Goal: Task Accomplishment & Management: Manage account settings

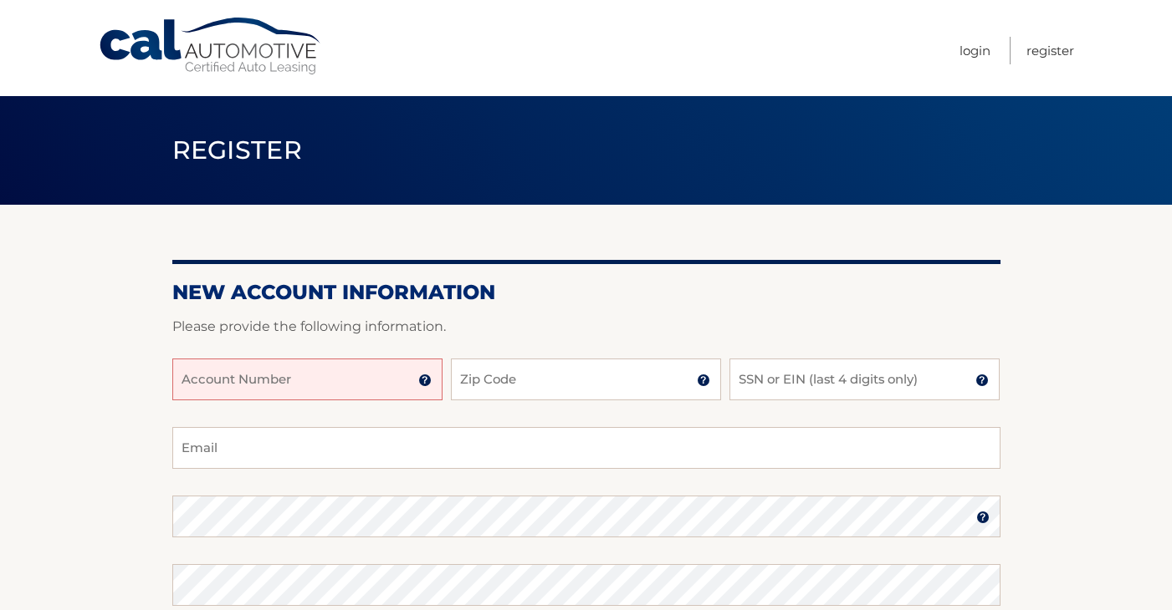
click at [388, 374] on input "Account Number" at bounding box center [307, 380] width 270 height 42
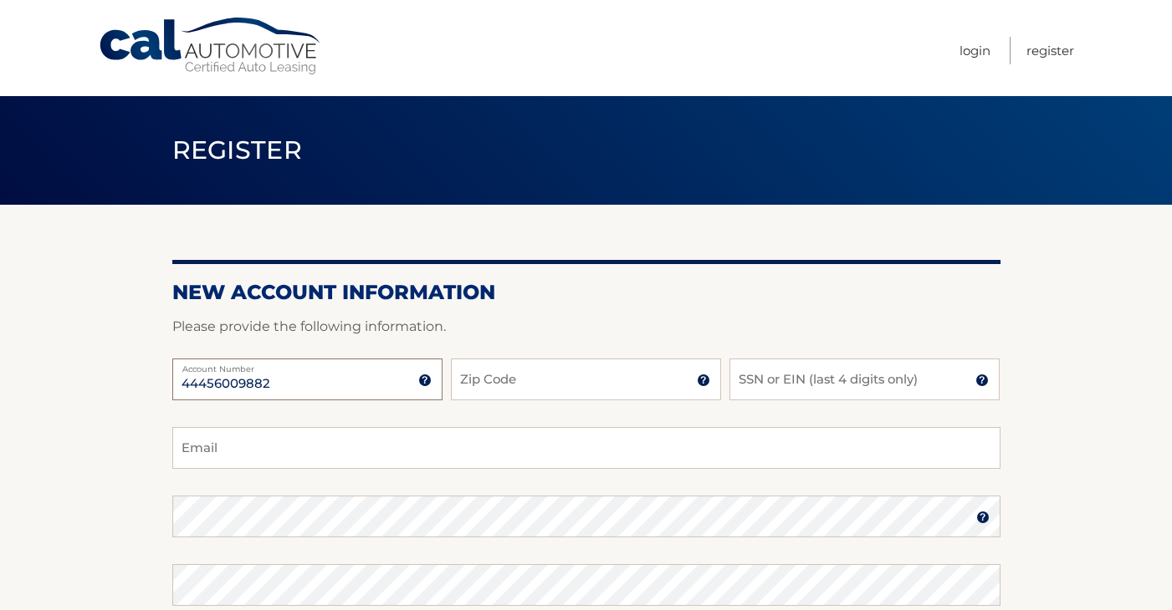
type input "44456009882"
type input "11229"
click at [798, 383] on input "SSN or EIN (last 4 digits only)" at bounding box center [864, 380] width 270 height 42
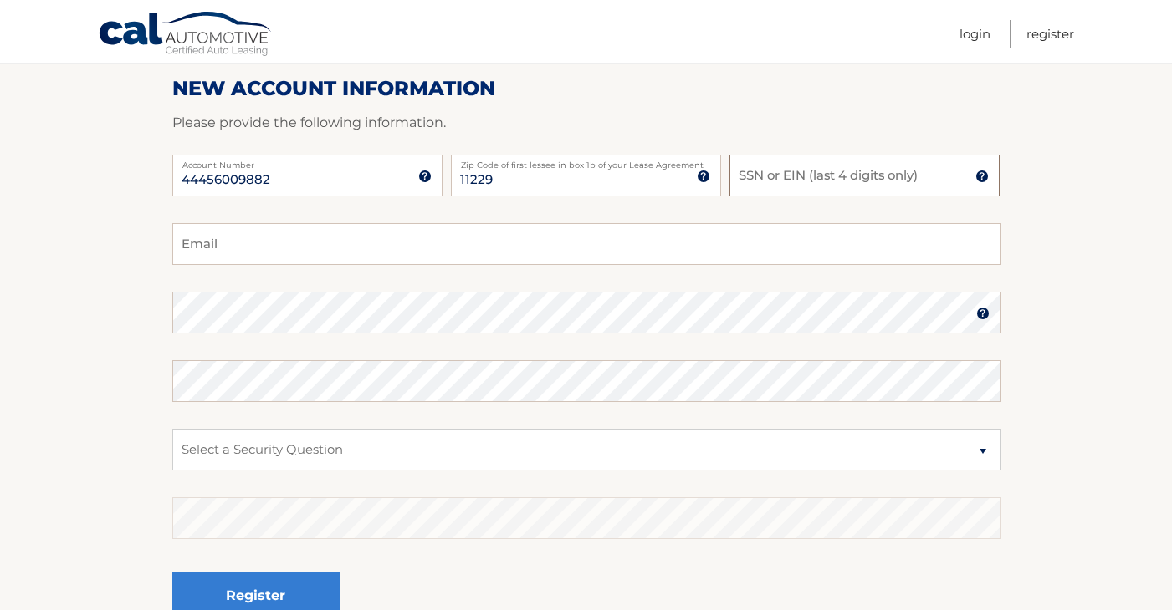
scroll to position [206, 0]
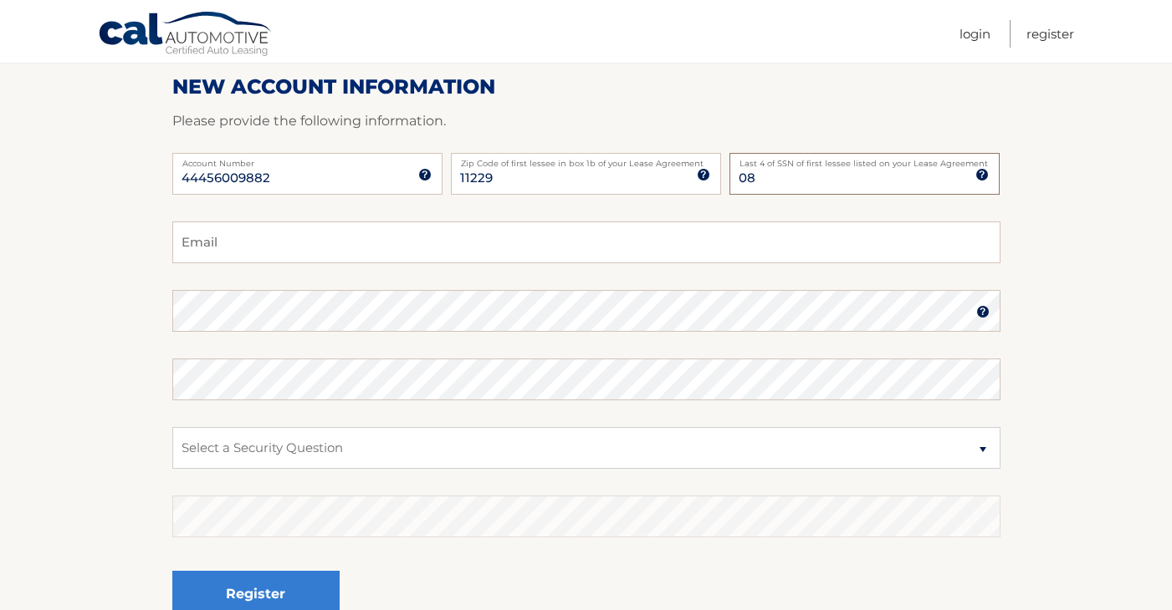
type input "0"
type input "4830"
type input "wolfie2828@aol.com"
click at [976, 314] on img at bounding box center [982, 311] width 13 height 13
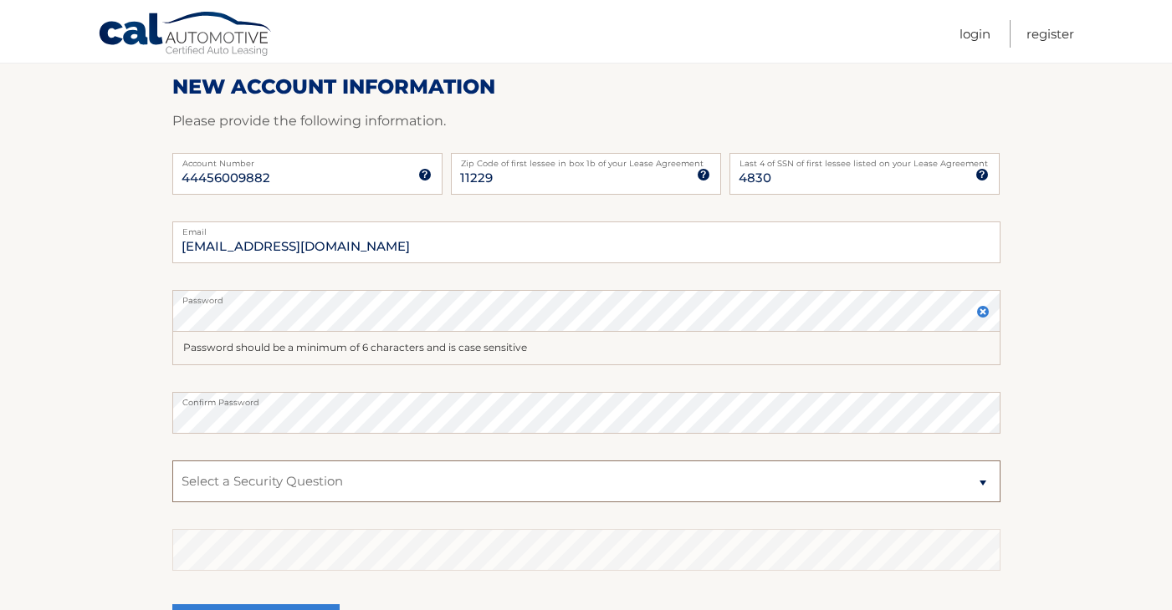
select select "2"
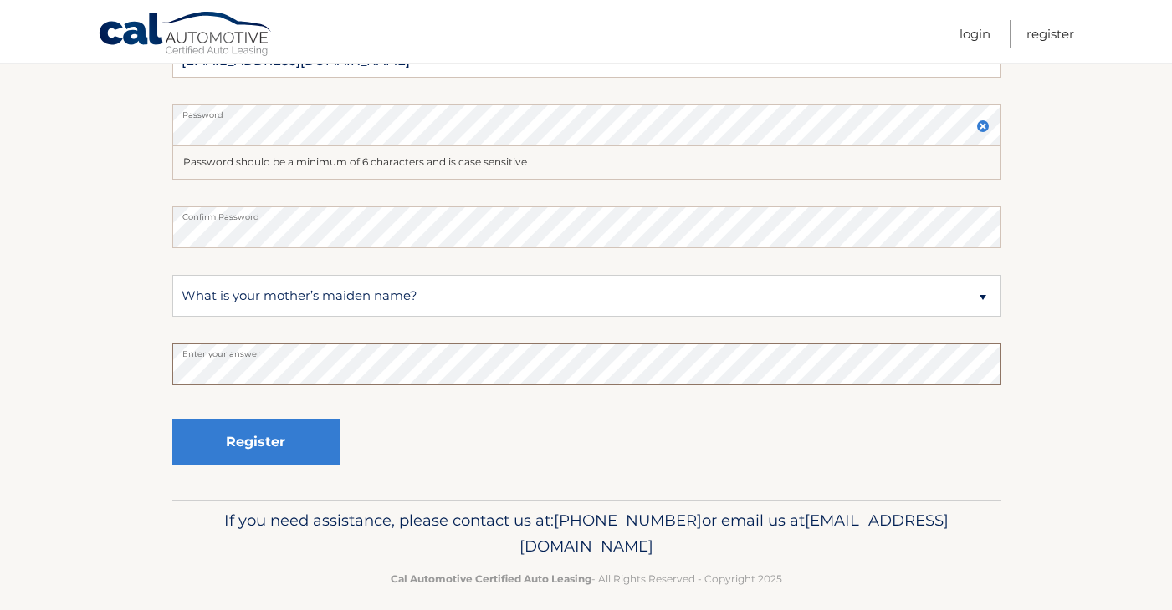
scroll to position [396, 0]
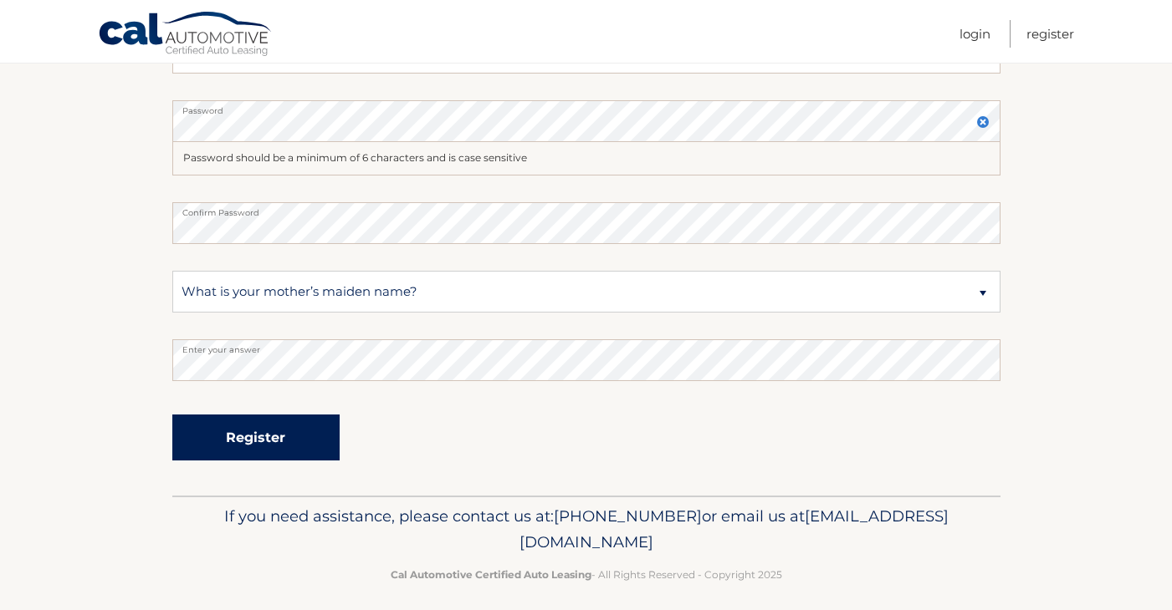
click at [288, 447] on button "Register" at bounding box center [255, 438] width 167 height 46
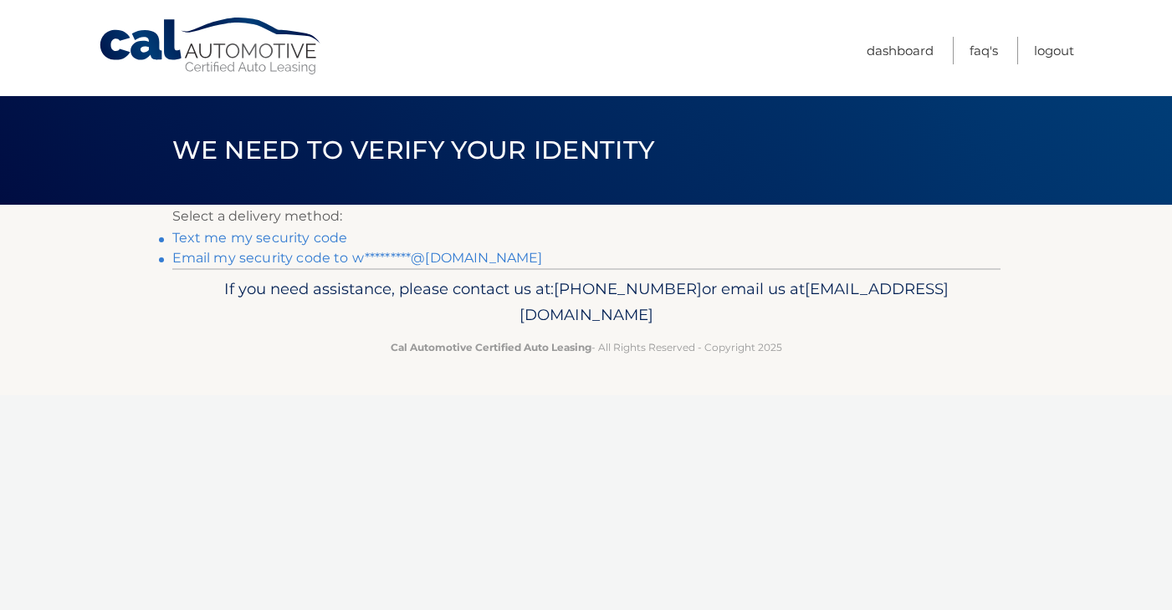
click at [283, 235] on link "Text me my security code" at bounding box center [260, 238] width 176 height 16
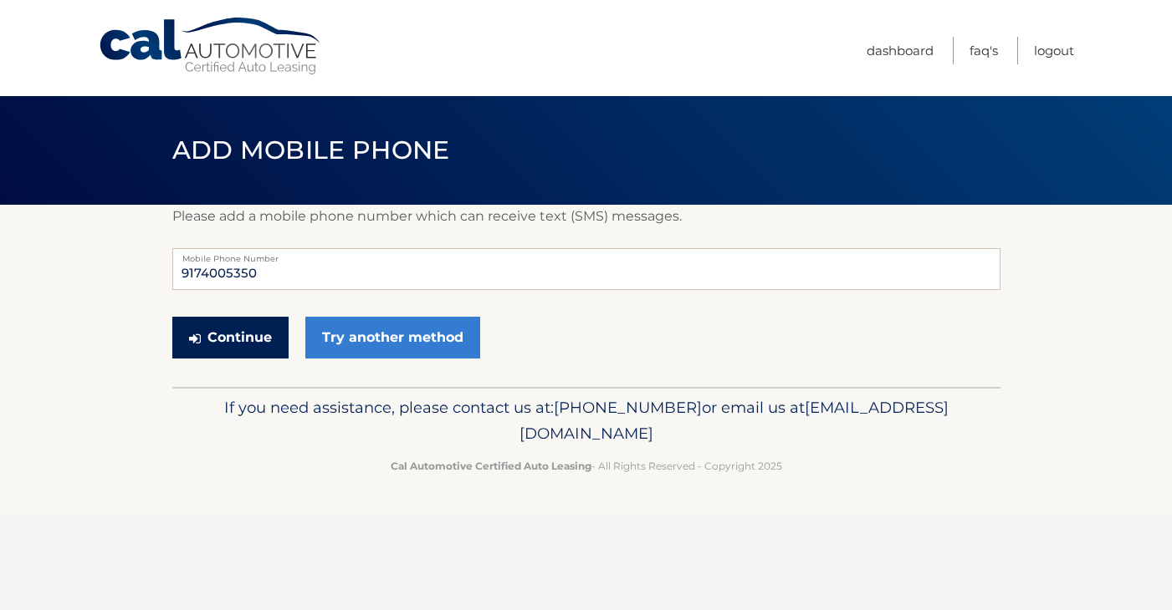
click at [232, 338] on button "Continue" at bounding box center [230, 338] width 116 height 42
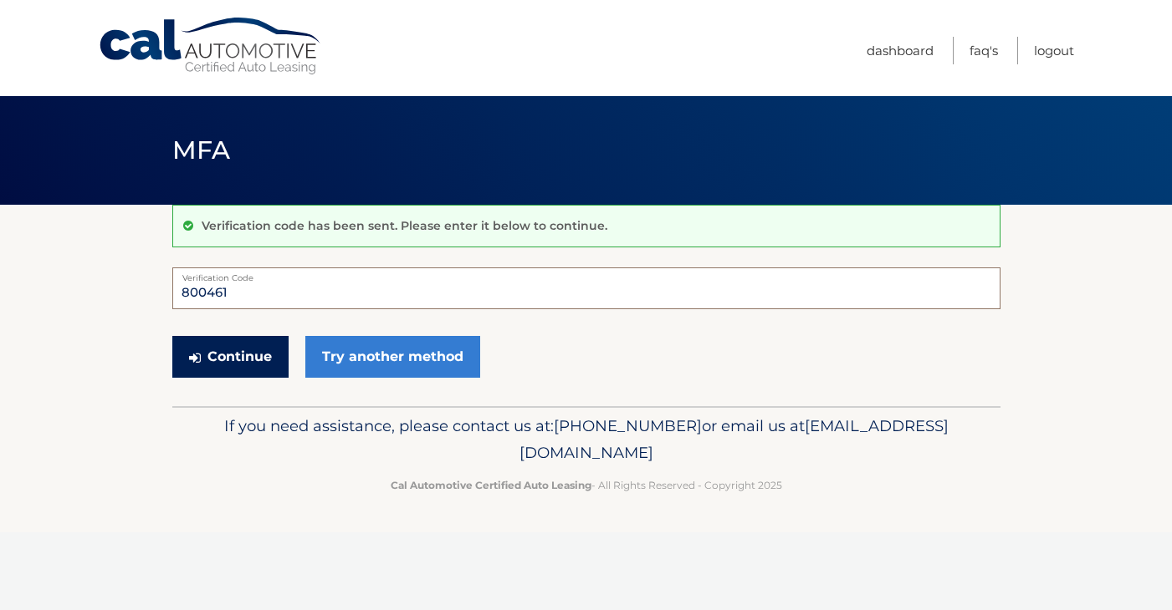
type input "800461"
click at [242, 361] on button "Continue" at bounding box center [230, 357] width 116 height 42
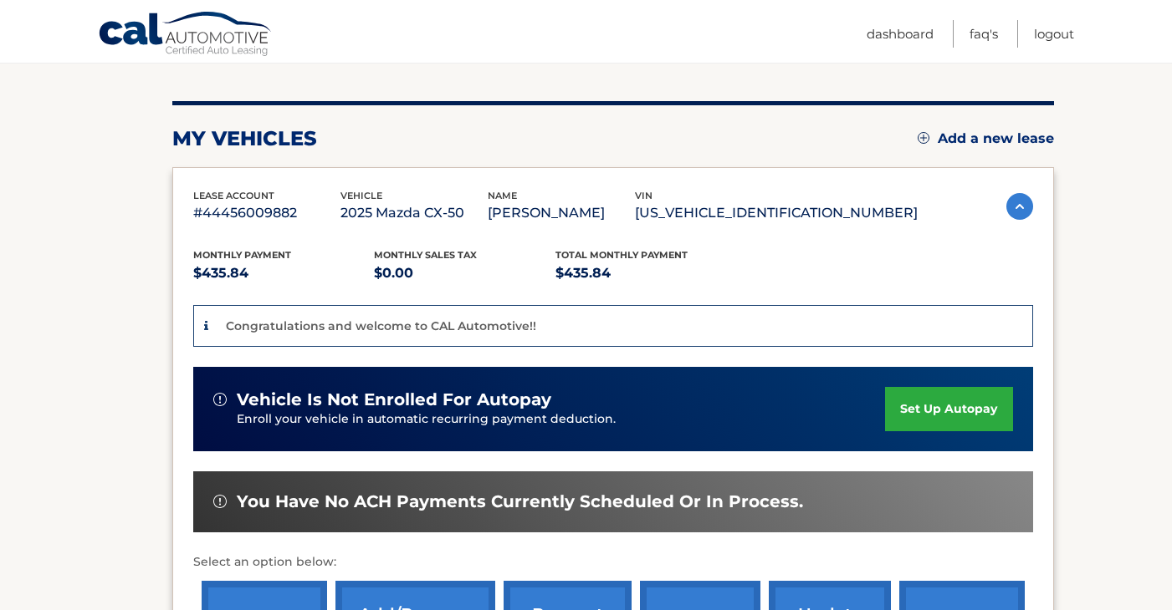
scroll to position [193, 0]
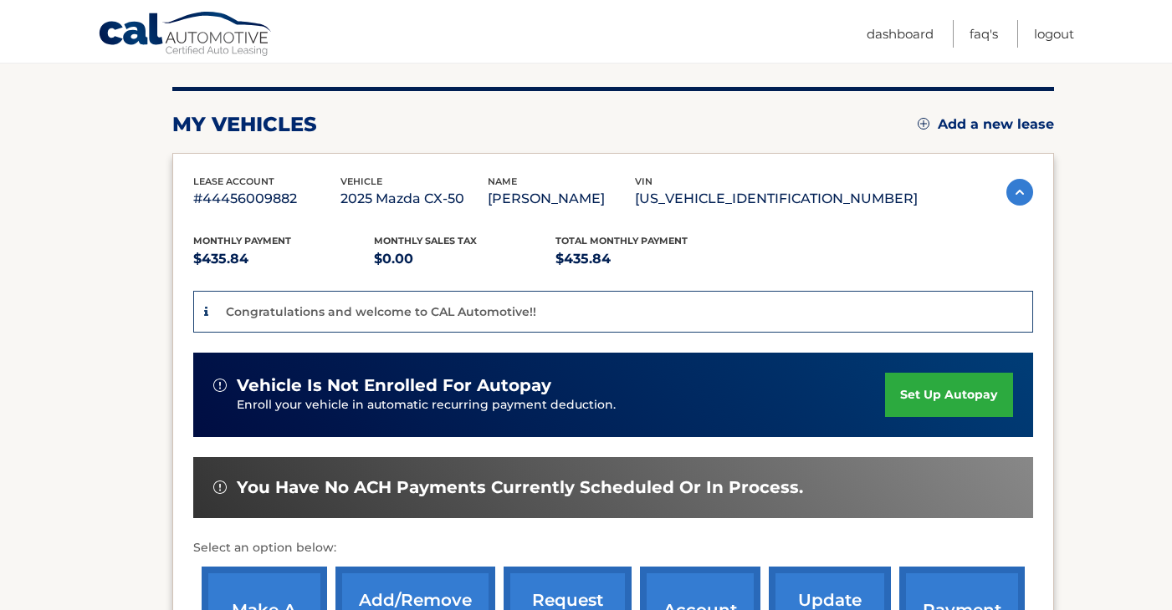
click at [908, 399] on link "set up autopay" at bounding box center [948, 395] width 127 height 44
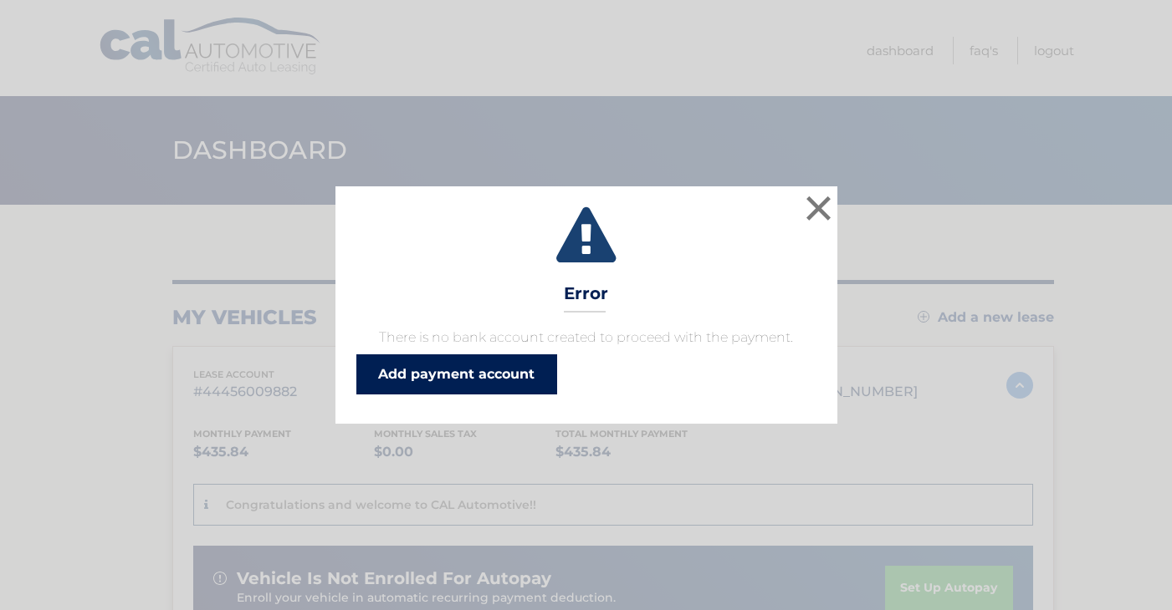
click at [475, 380] on link "Add payment account" at bounding box center [456, 375] width 201 height 40
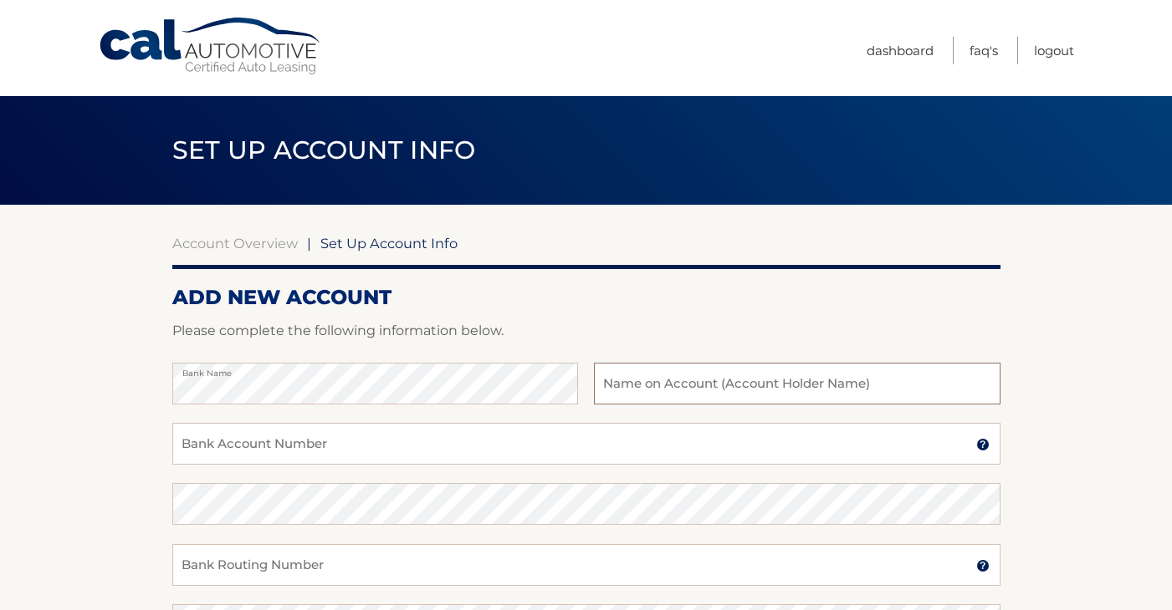
click at [670, 381] on input "text" at bounding box center [797, 384] width 406 height 42
type input "Dianne Ferrer"
click at [385, 455] on input "Bank Account Number" at bounding box center [586, 444] width 828 height 42
type input "773105085"
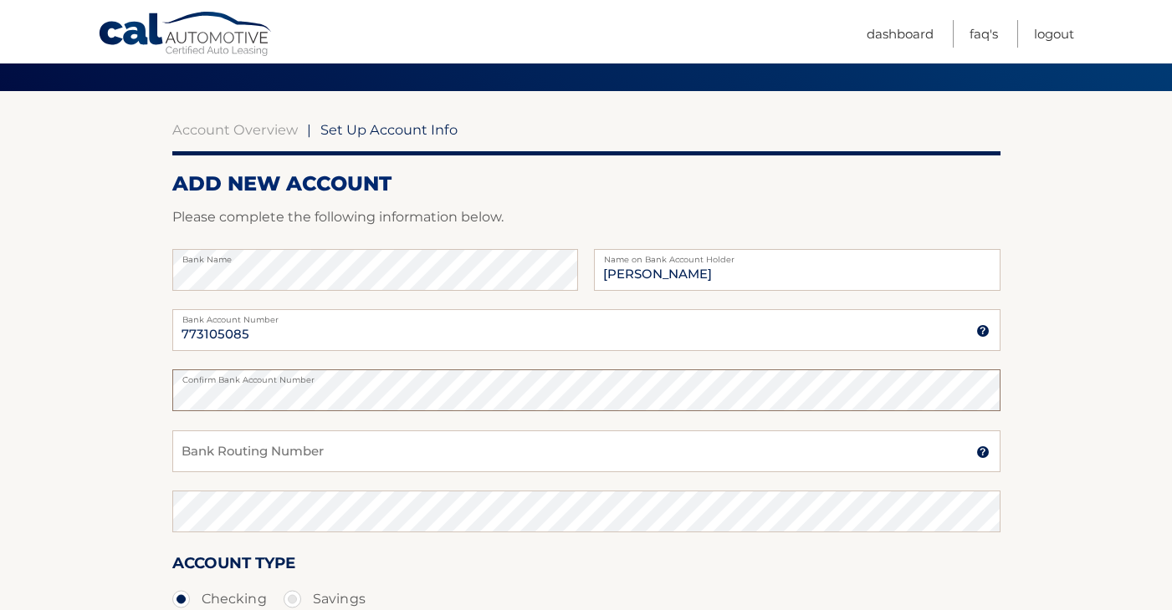
scroll to position [115, 0]
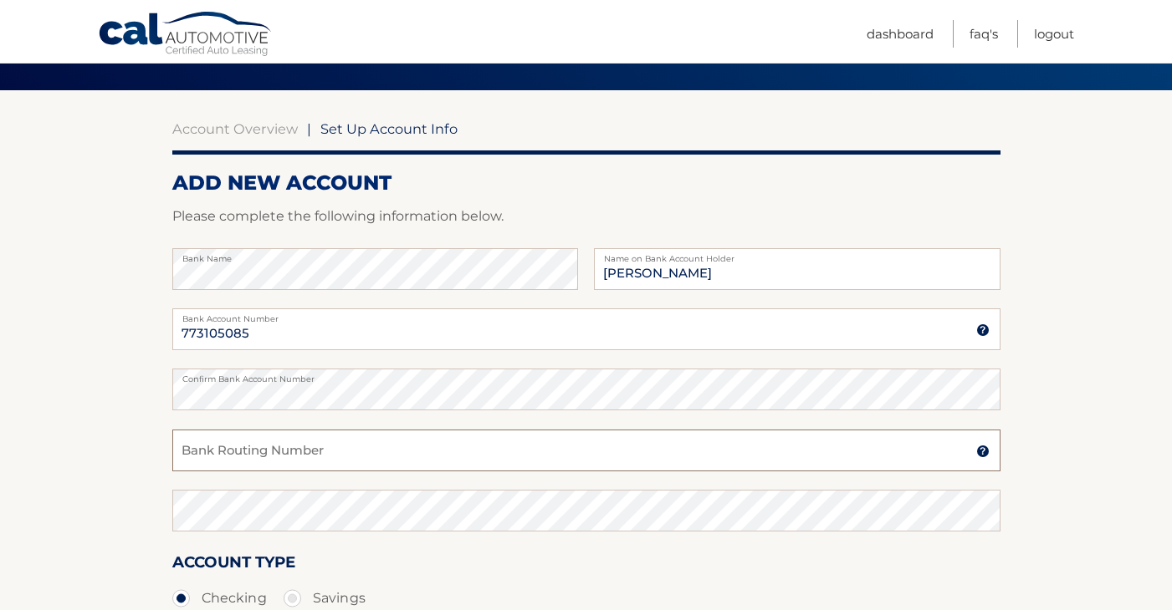
click at [243, 453] on input "Bank Routing Number" at bounding box center [586, 451] width 828 height 42
type input "021000021"
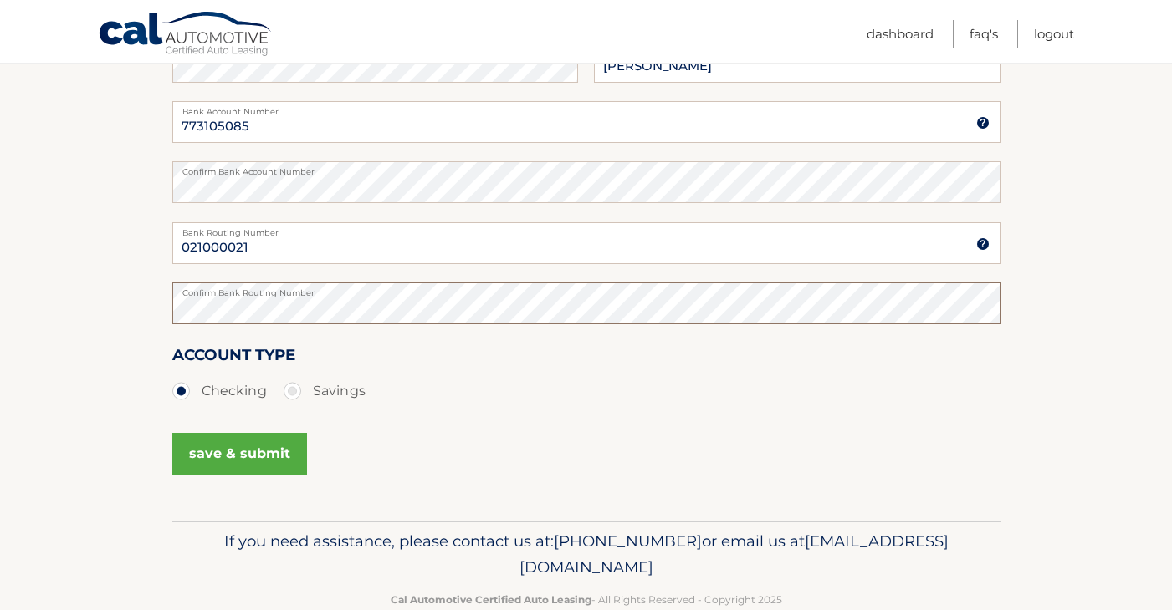
scroll to position [323, 0]
click at [245, 450] on button "save & submit" at bounding box center [239, 453] width 135 height 42
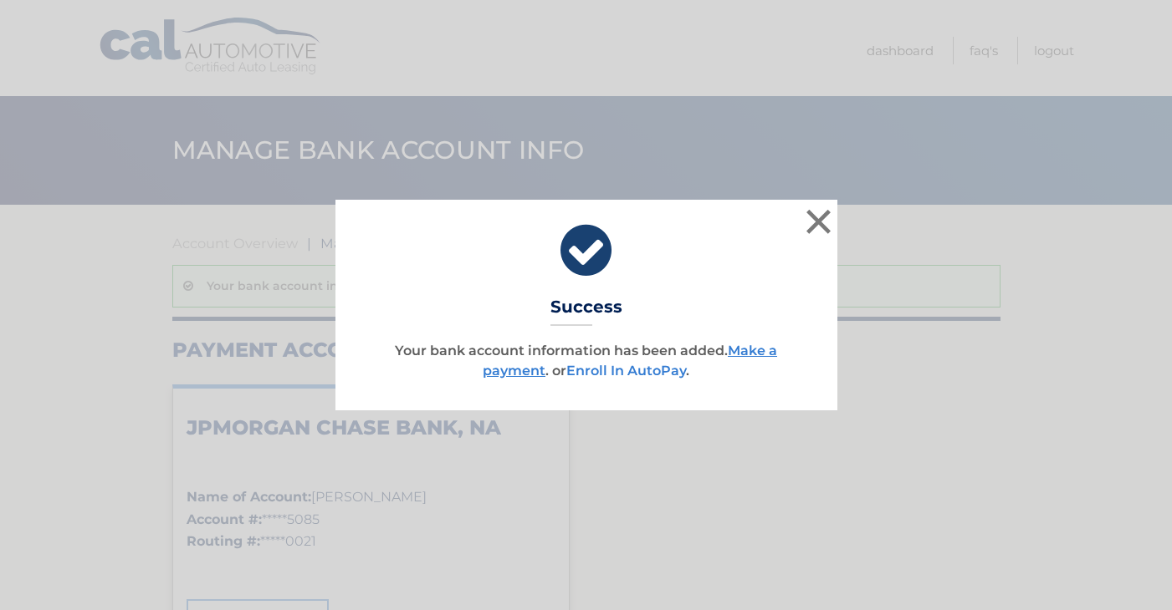
click at [648, 370] on link "Enroll In AutoPay" at bounding box center [626, 371] width 120 height 16
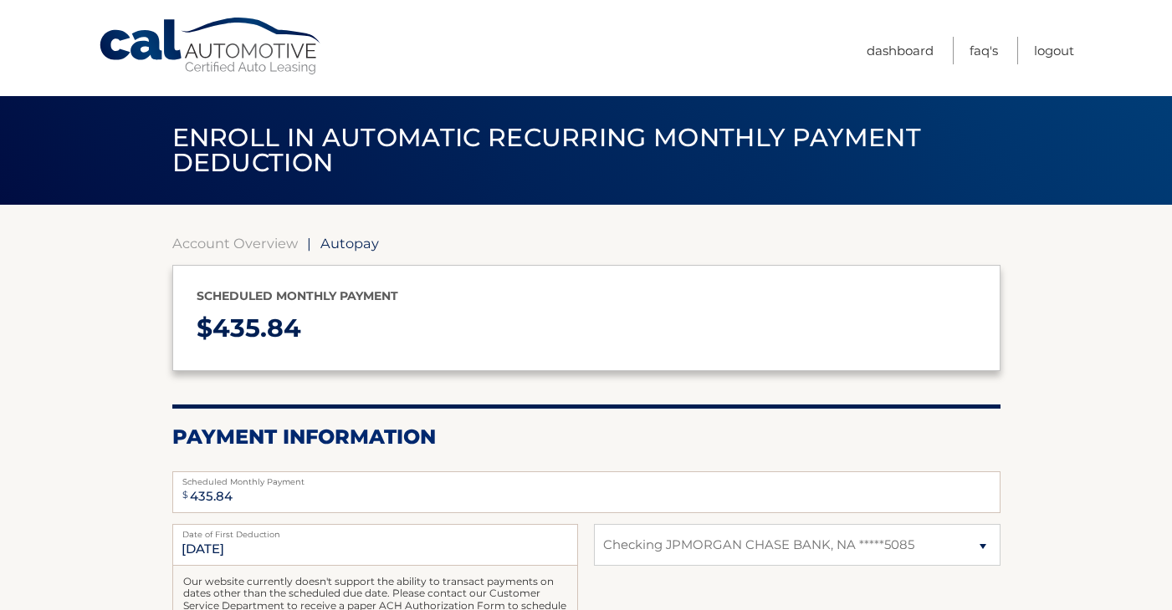
select select "MGRjZDMwM2EtOWNiMy00NTYxLWE4NzQtOWQ1NTFhZTVlNDll"
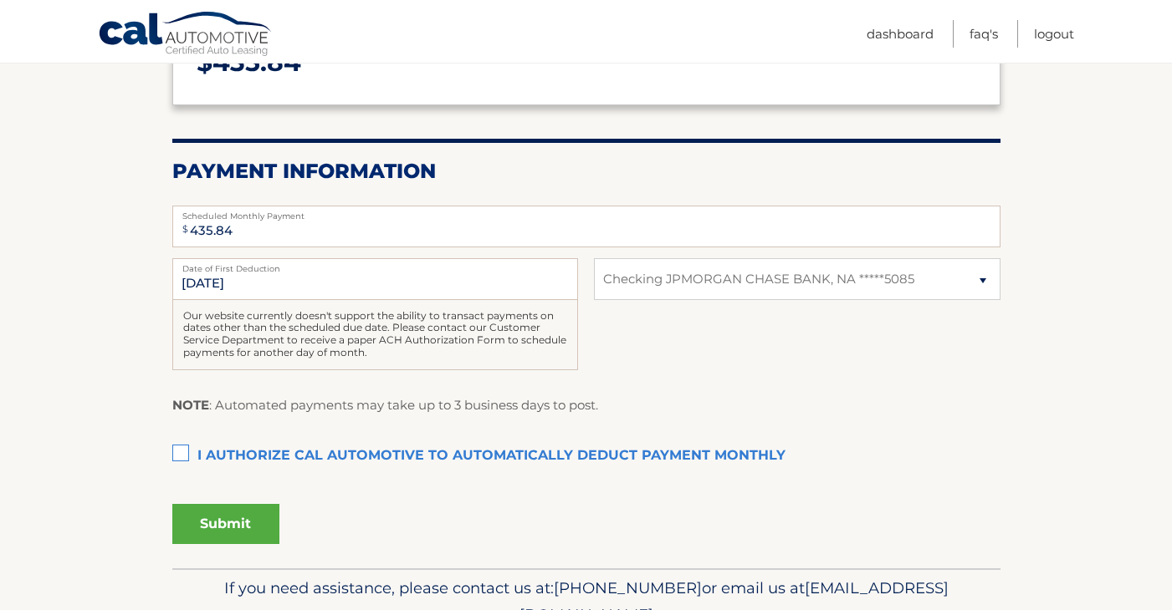
scroll to position [290, 0]
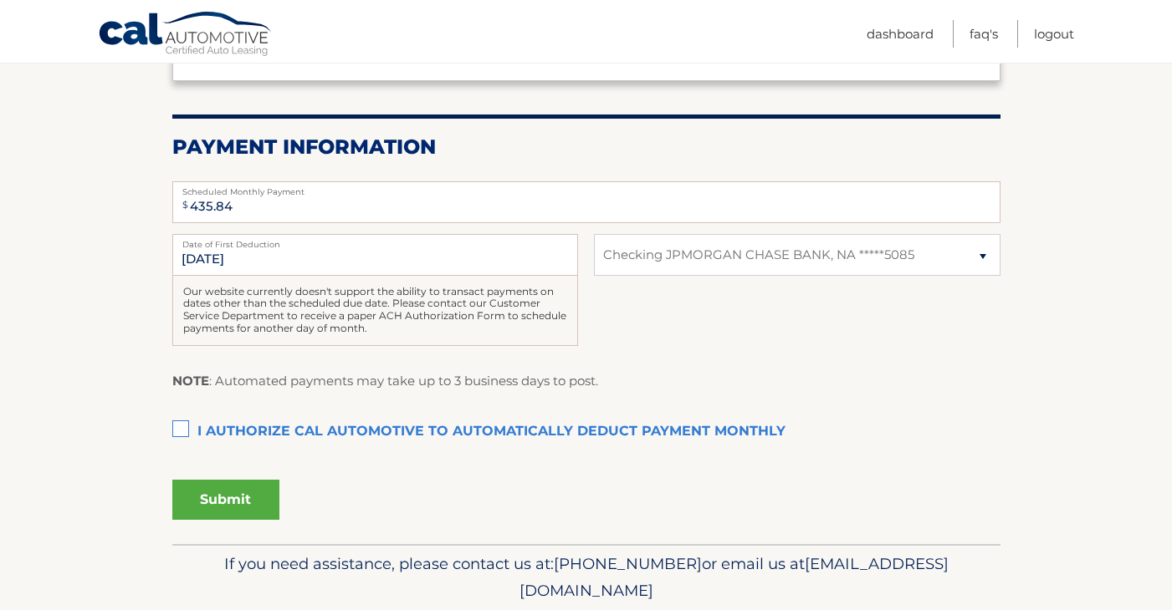
click at [181, 421] on label "I authorize cal automotive to automatically deduct payment monthly This checkbo…" at bounding box center [586, 432] width 828 height 33
click at [0, 0] on input "I authorize cal automotive to automatically deduct payment monthly This checkbo…" at bounding box center [0, 0] width 0 height 0
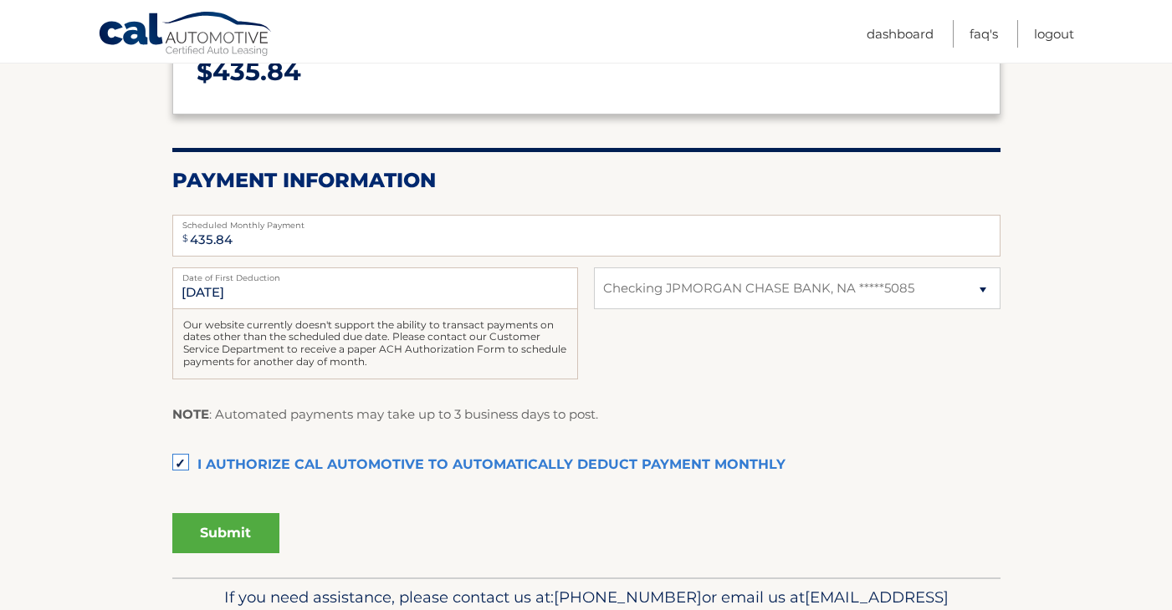
scroll to position [259, 0]
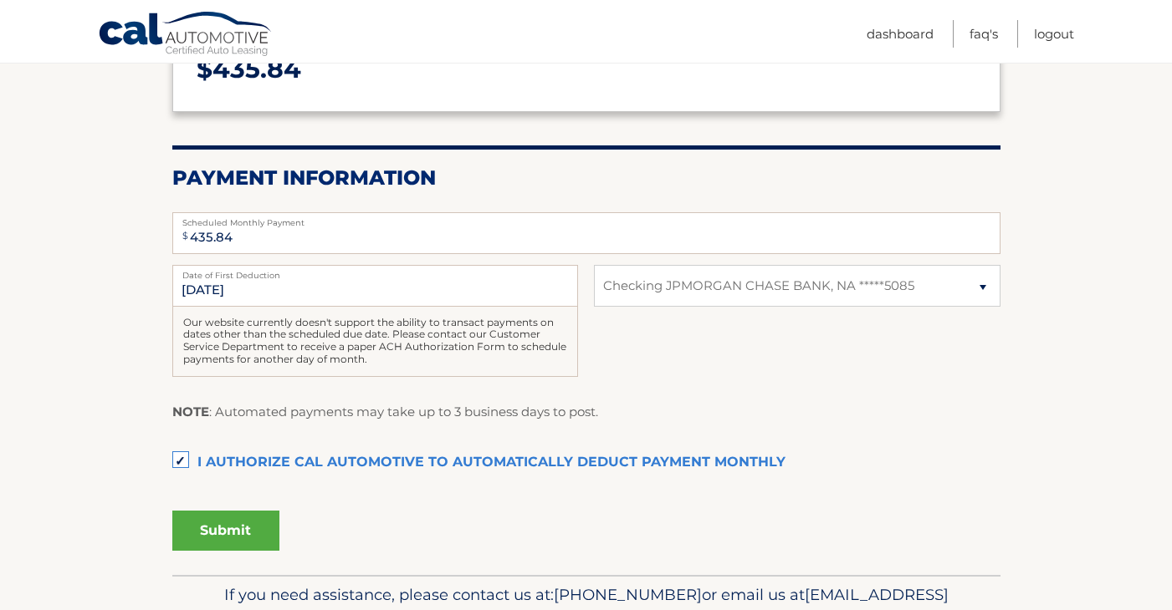
click at [231, 519] on button "Submit" at bounding box center [225, 531] width 107 height 40
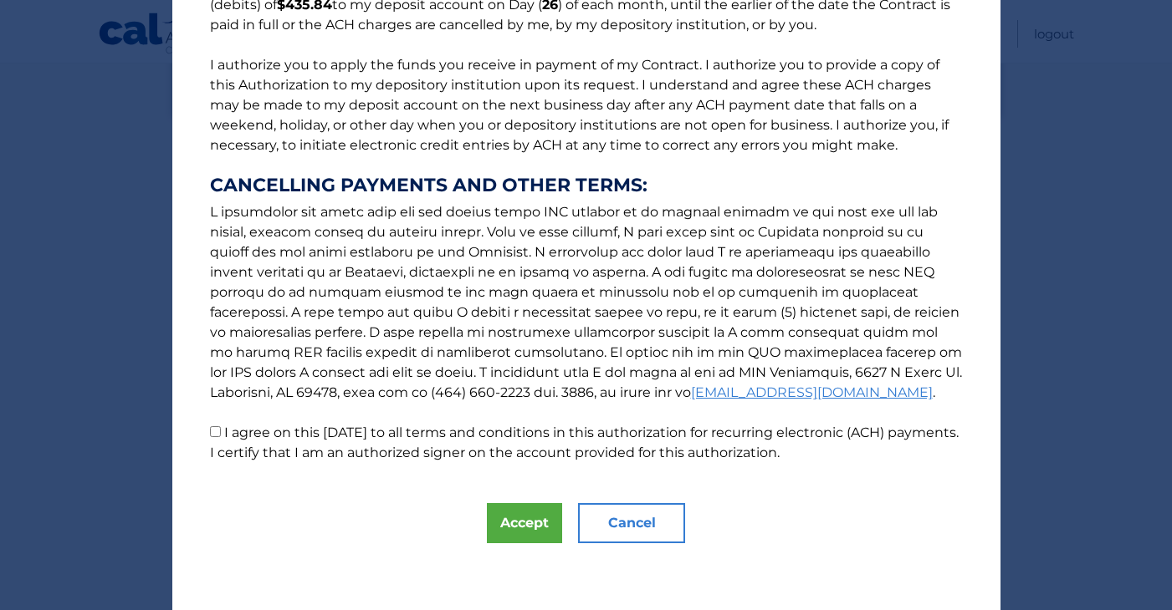
scroll to position [180, 0]
click at [516, 523] on button "Accept" at bounding box center [524, 523] width 75 height 40
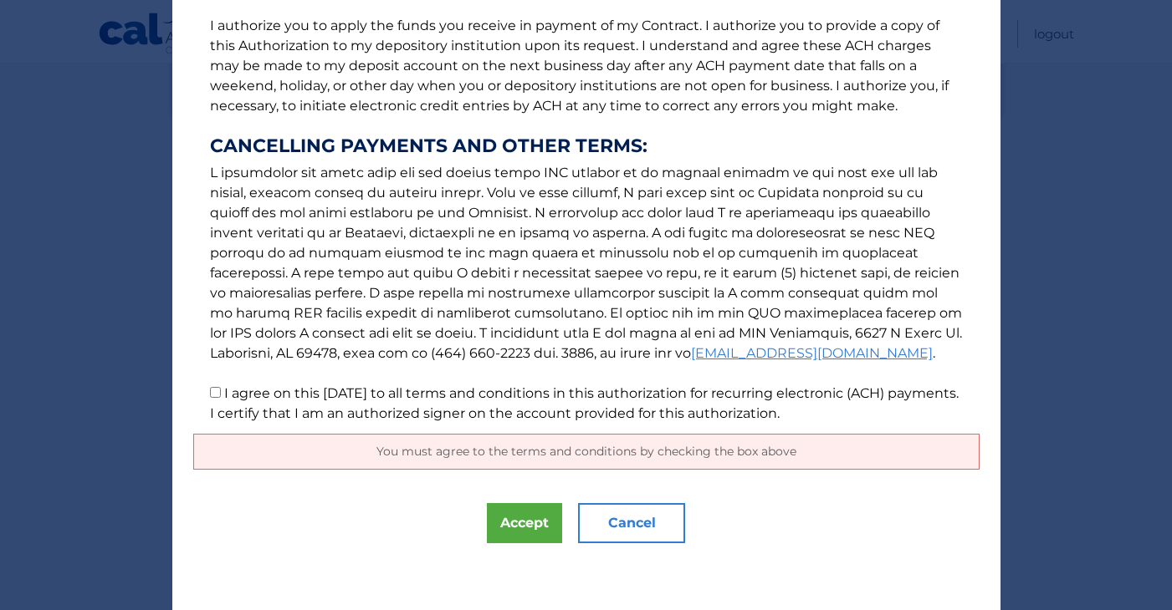
scroll to position [219, 0]
click at [212, 391] on input "I agree on this [DATE] to all terms and conditions in this authorization for re…" at bounding box center [215, 392] width 11 height 11
checkbox input "true"
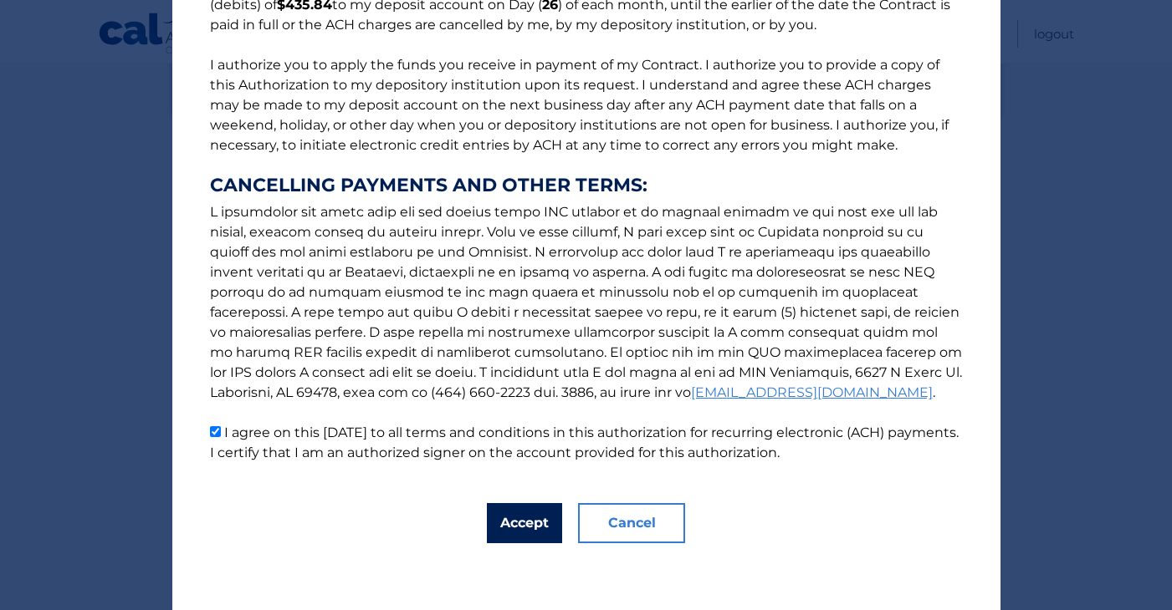
click at [524, 503] on button "Accept" at bounding box center [524, 523] width 75 height 40
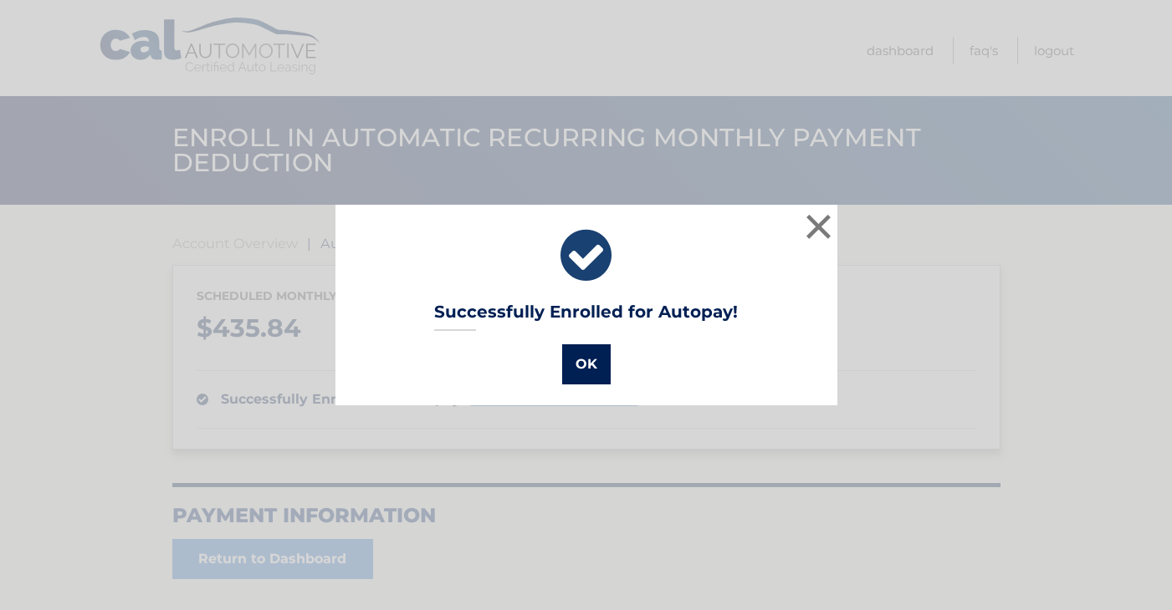
click at [586, 360] on button "OK" at bounding box center [586, 365] width 48 height 40
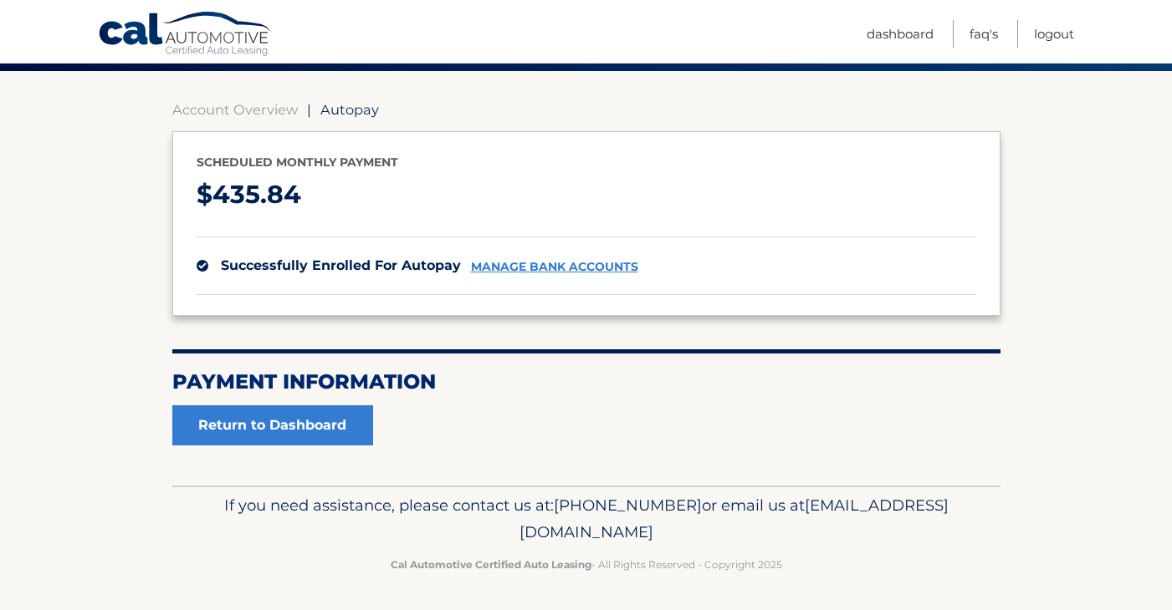
scroll to position [133, 0]
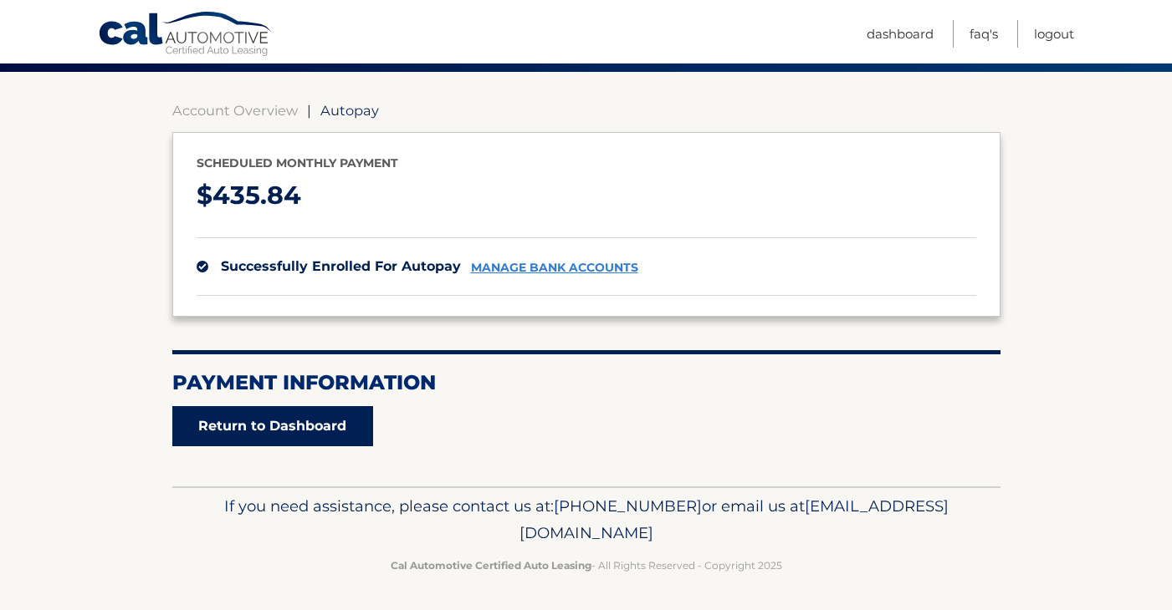
click at [307, 423] on link "Return to Dashboard" at bounding box center [272, 426] width 201 height 40
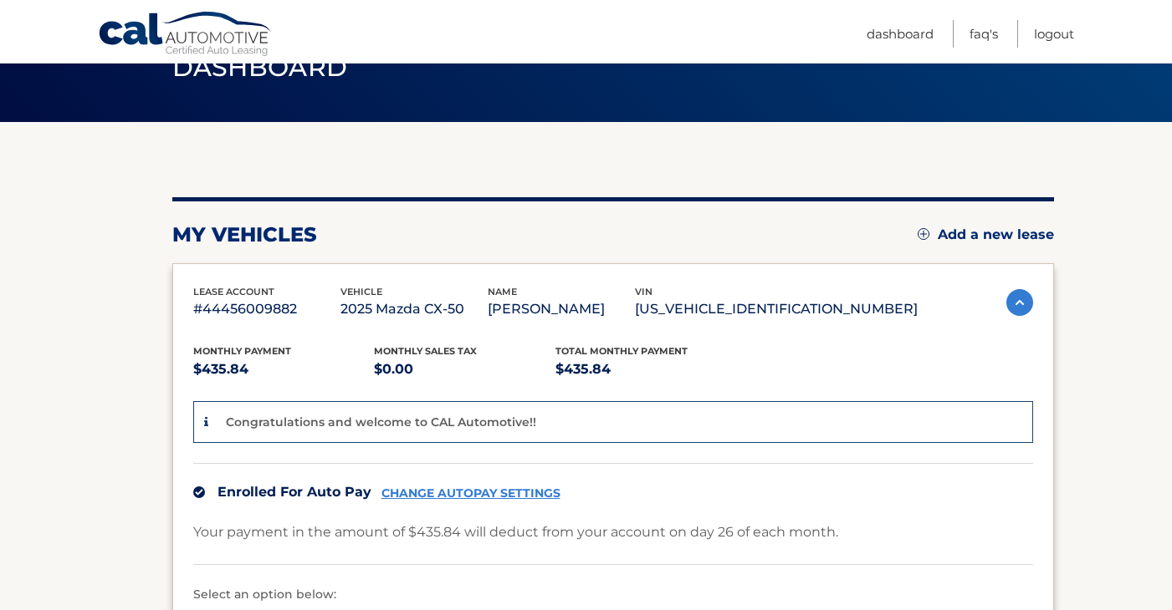
scroll to position [82, 0]
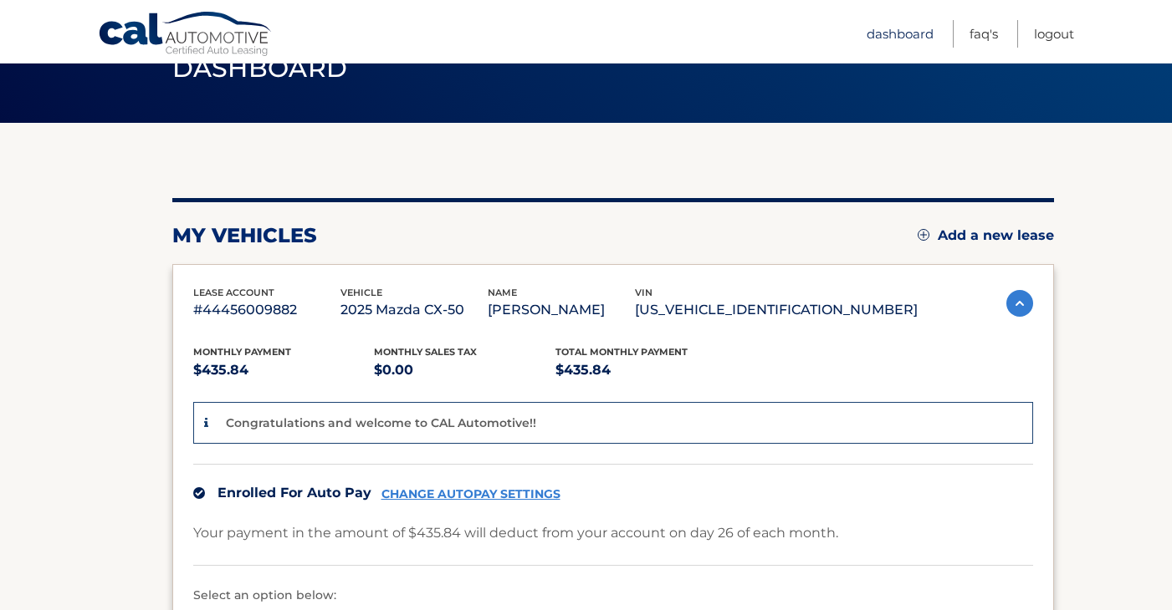
click at [869, 40] on link "Dashboard" at bounding box center [899, 34] width 67 height 28
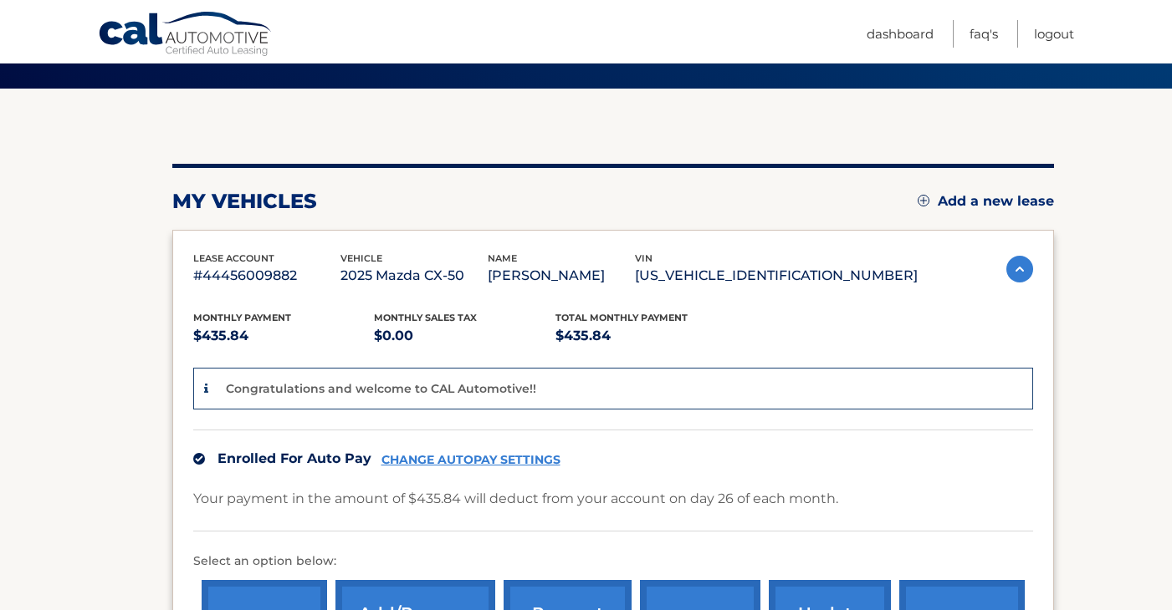
scroll to position [115, 0]
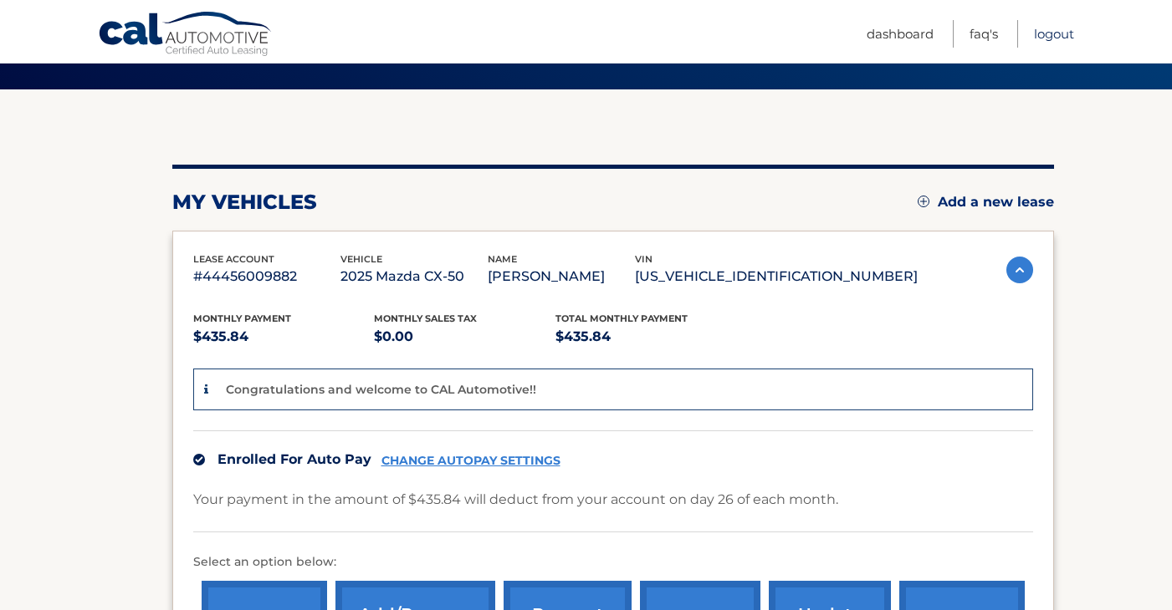
click at [1054, 34] on link "Logout" at bounding box center [1054, 34] width 40 height 28
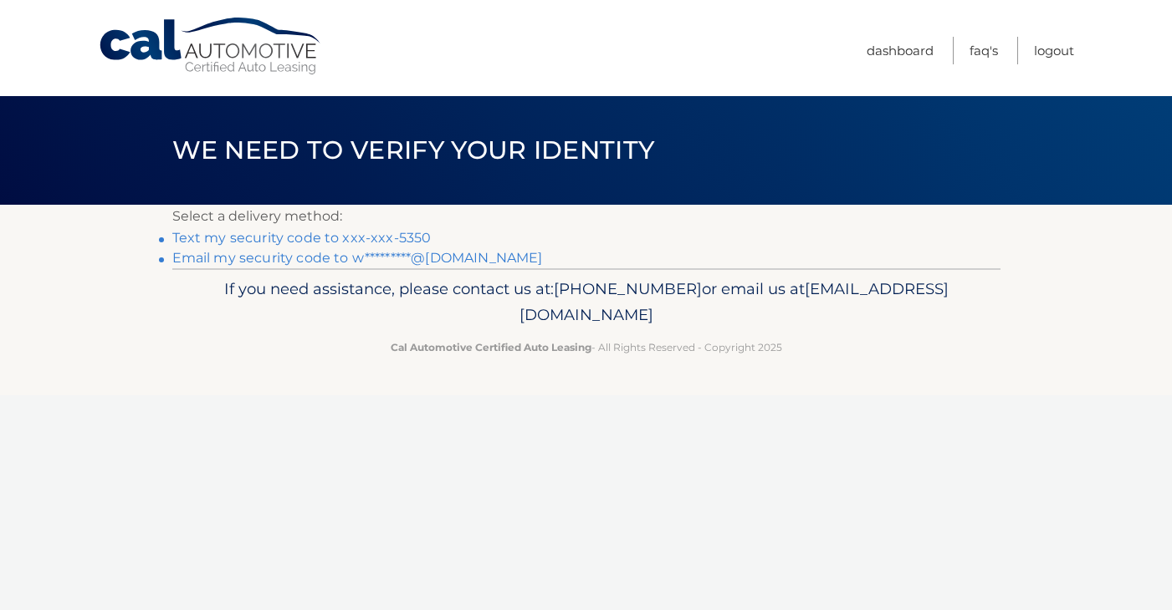
click at [334, 240] on link "Text my security code to xxx-xxx-5350" at bounding box center [301, 238] width 259 height 16
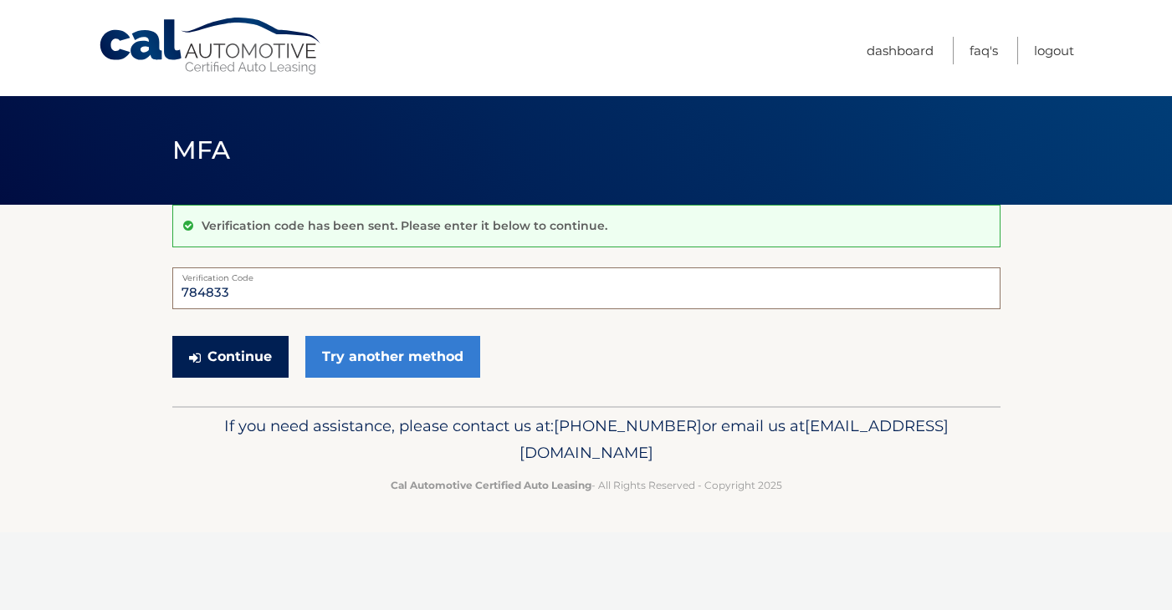
type input "784833"
click at [230, 347] on button "Continue" at bounding box center [230, 357] width 116 height 42
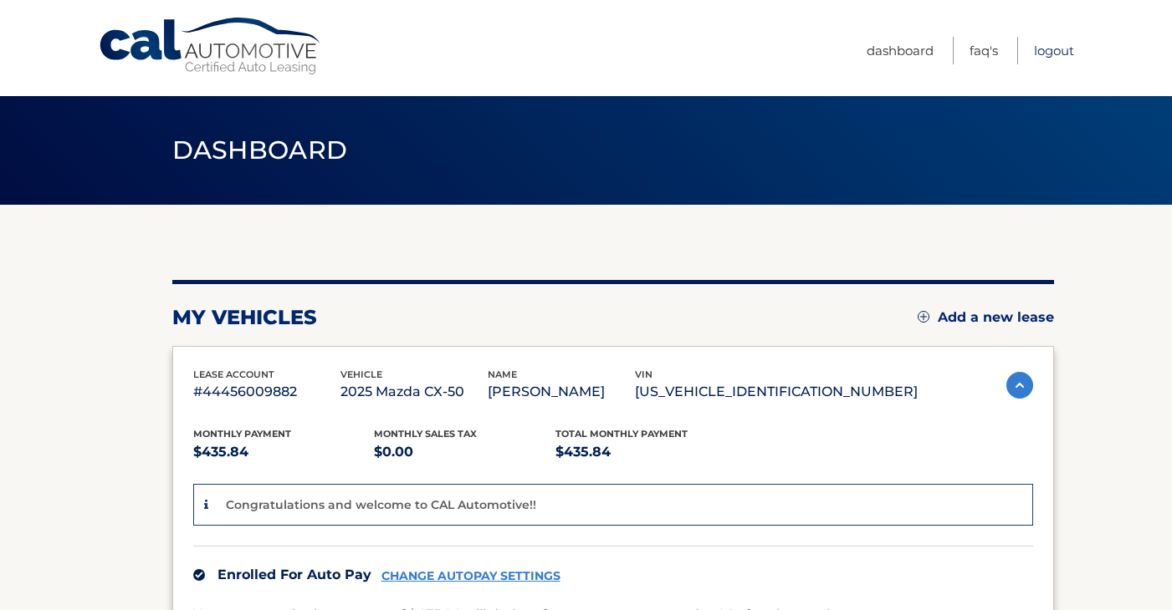
click at [1050, 48] on link "Logout" at bounding box center [1054, 51] width 40 height 28
